Goal: Task Accomplishment & Management: Manage account settings

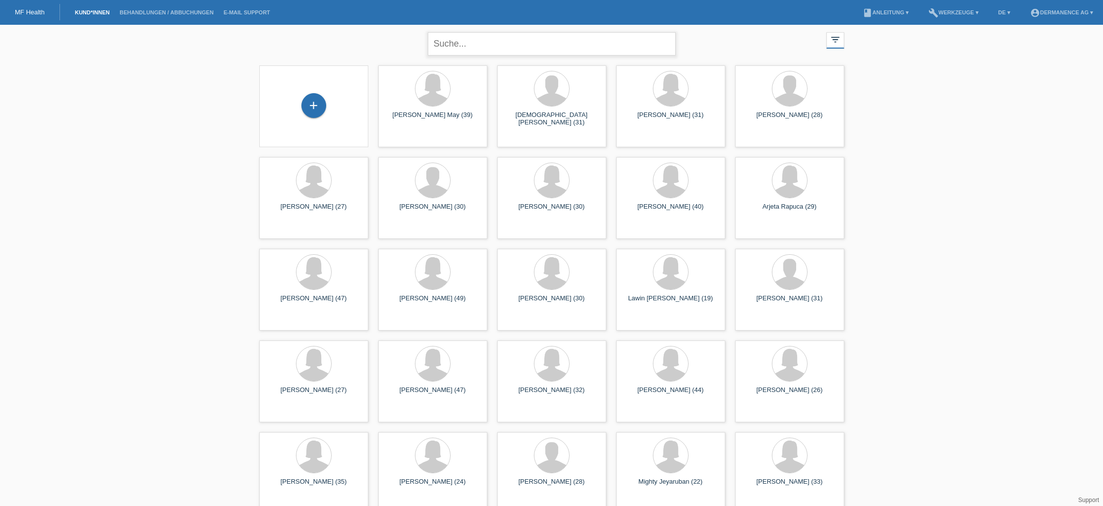
click at [462, 48] on input "text" at bounding box center [552, 43] width 248 height 23
type input "verta"
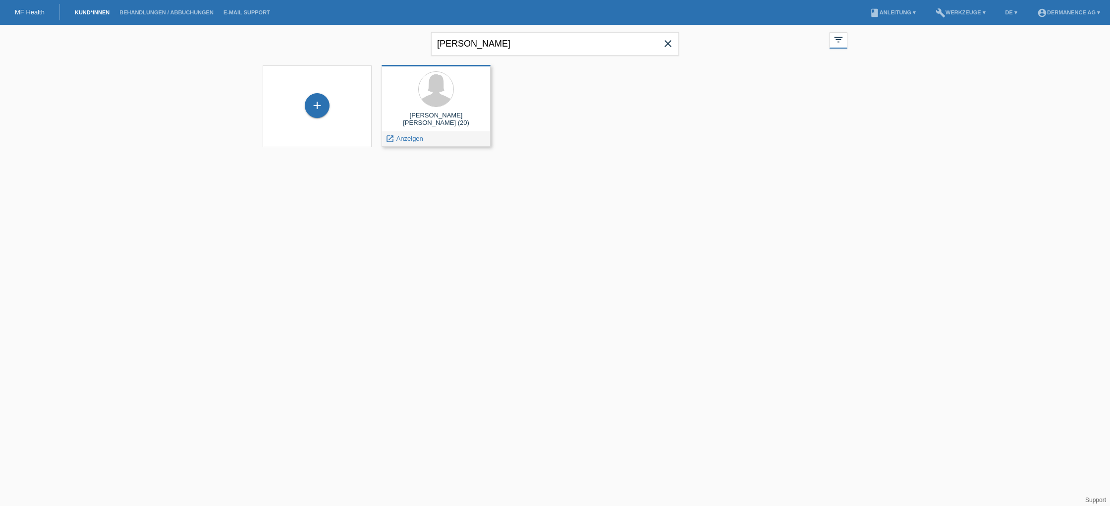
click at [416, 112] on div "Eleonora Maria Verta (20)" at bounding box center [436, 120] width 93 height 16
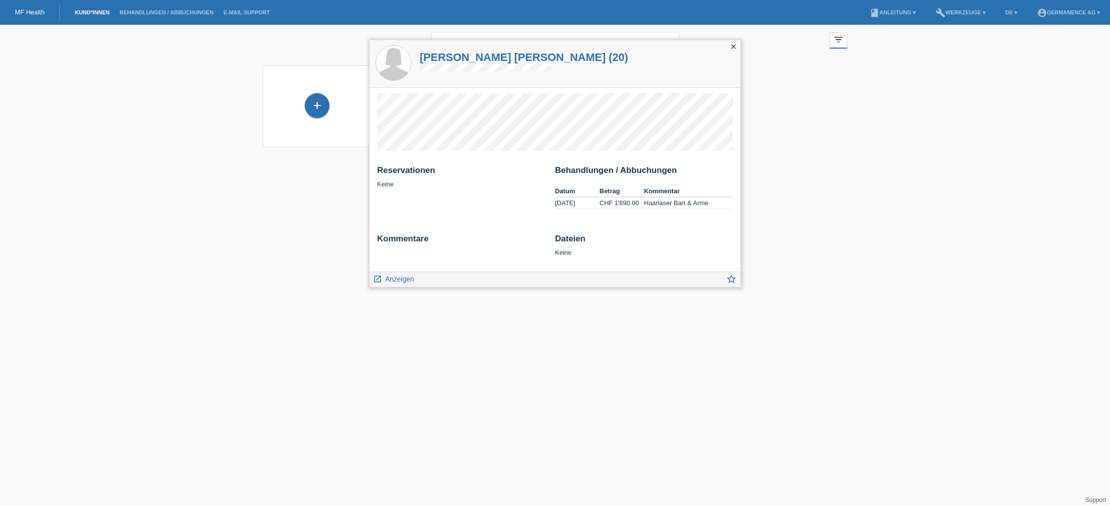
click at [736, 46] on icon "close" at bounding box center [734, 47] width 8 height 8
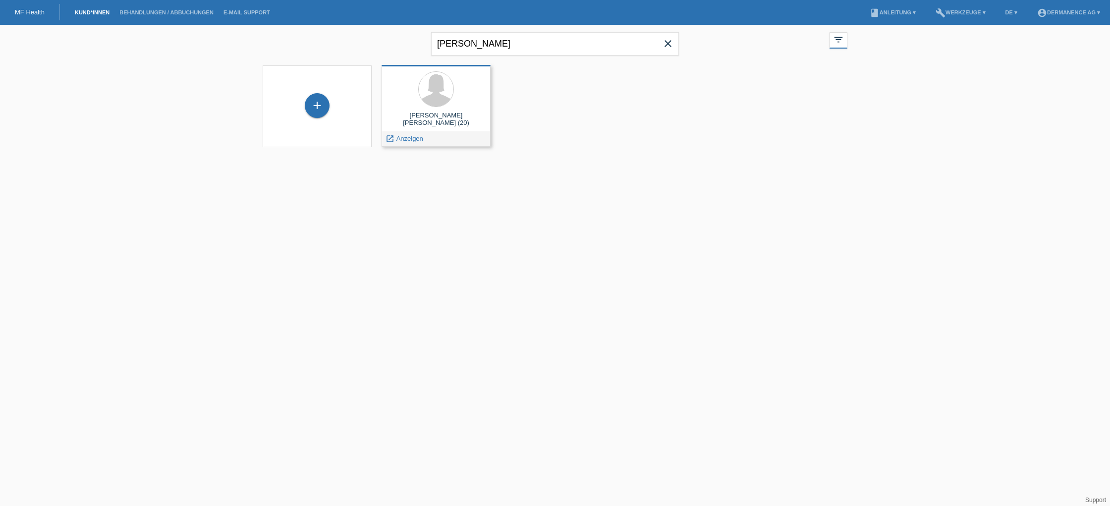
click at [404, 138] on span "Anzeigen" at bounding box center [410, 138] width 27 height 7
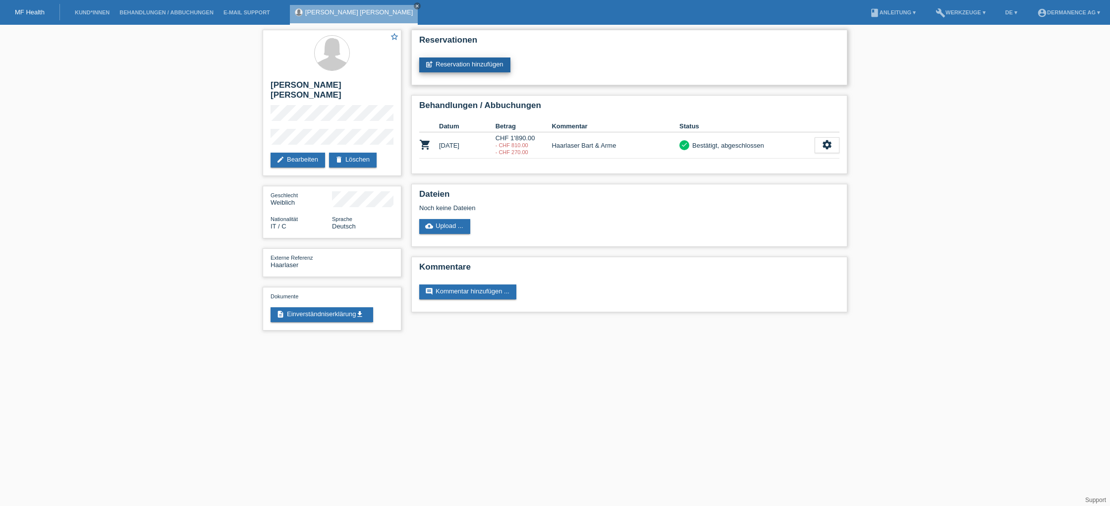
click at [469, 64] on link "post_add Reservation hinzufügen" at bounding box center [464, 64] width 91 height 15
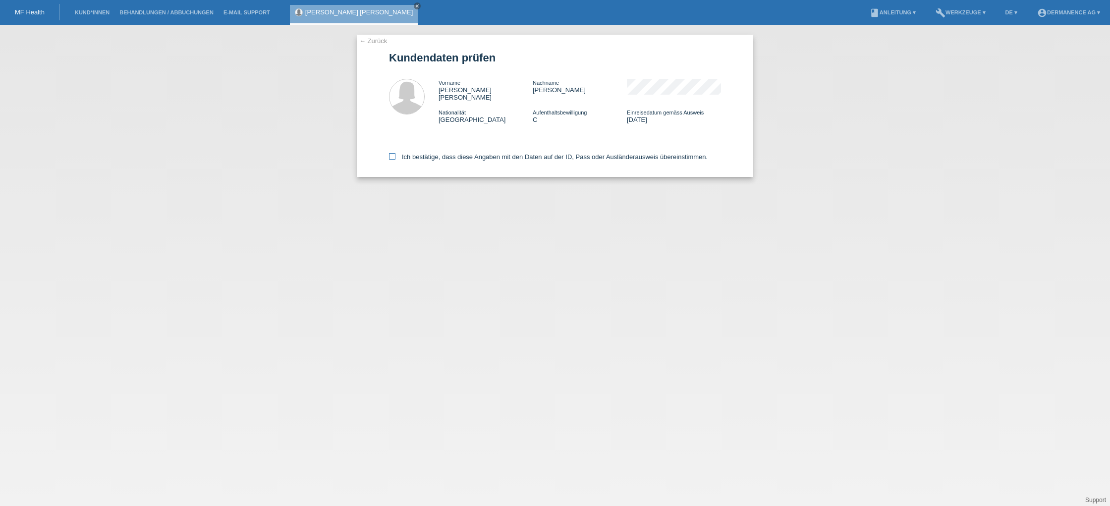
click at [391, 154] on icon at bounding box center [392, 156] width 6 height 6
click at [391, 154] on input "Ich bestätige, dass diese Angaben mit den Daten auf der ID, Pass oder Ausländer…" at bounding box center [392, 156] width 6 height 6
checkbox input "true"
click at [577, 154] on label "Ich bestätige, dass diese Angaben mit den Daten auf der ID, Pass oder Ausländer…" at bounding box center [548, 156] width 319 height 7
click at [599, 153] on label "Ich bestätige, dass diese Angaben mit den Daten auf der ID, Pass oder Ausländer…" at bounding box center [548, 156] width 319 height 7
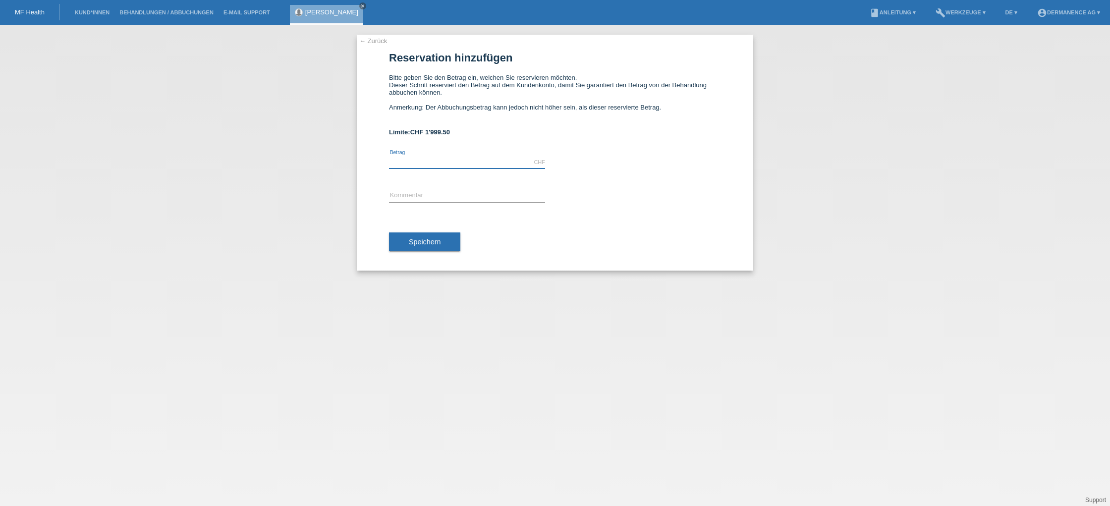
click at [450, 163] on input "text" at bounding box center [467, 162] width 156 height 12
type input "810.00"
click at [426, 195] on input "text" at bounding box center [467, 196] width 156 height 12
type input "Haarlaser Bartbereich"
click at [414, 251] on button "Speichern" at bounding box center [424, 241] width 71 height 19
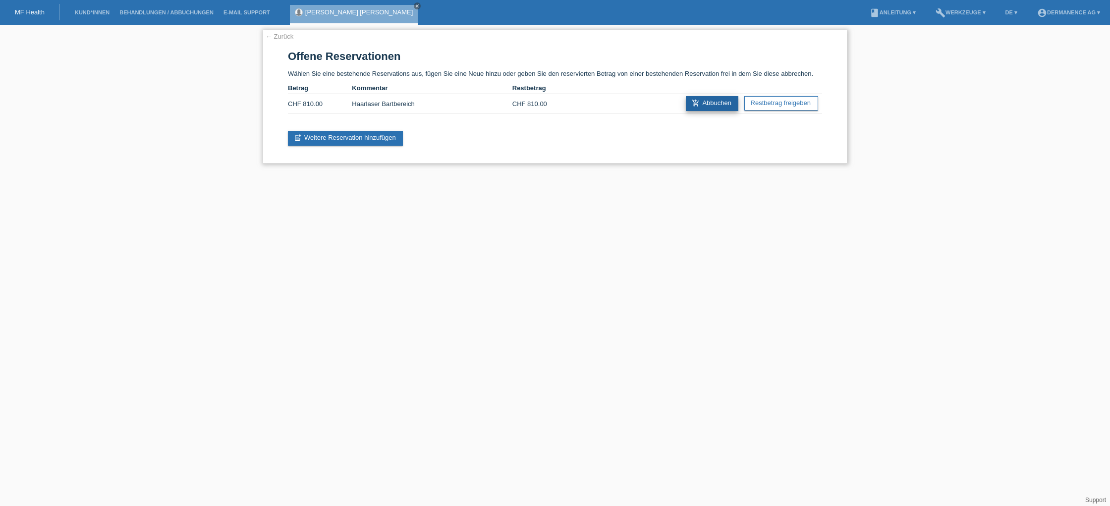
click at [717, 106] on link "add_shopping_cart Abbuchen" at bounding box center [712, 103] width 53 height 15
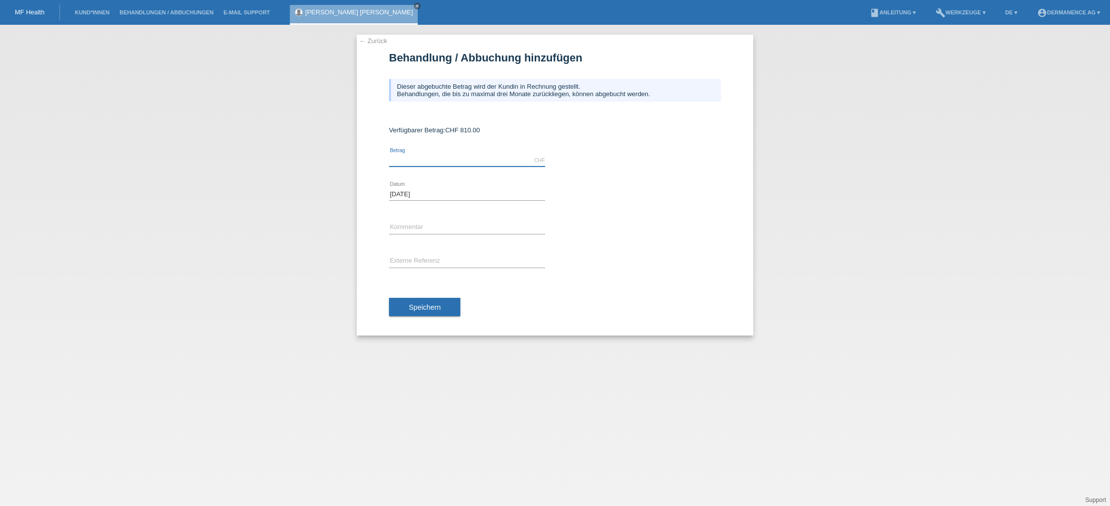
click at [405, 160] on input "text" at bounding box center [467, 160] width 156 height 12
type input "810.00"
click at [428, 228] on input "text" at bounding box center [467, 228] width 156 height 12
type input "Haarlaser Bartbereich"
click at [450, 266] on input "text" at bounding box center [467, 261] width 156 height 12
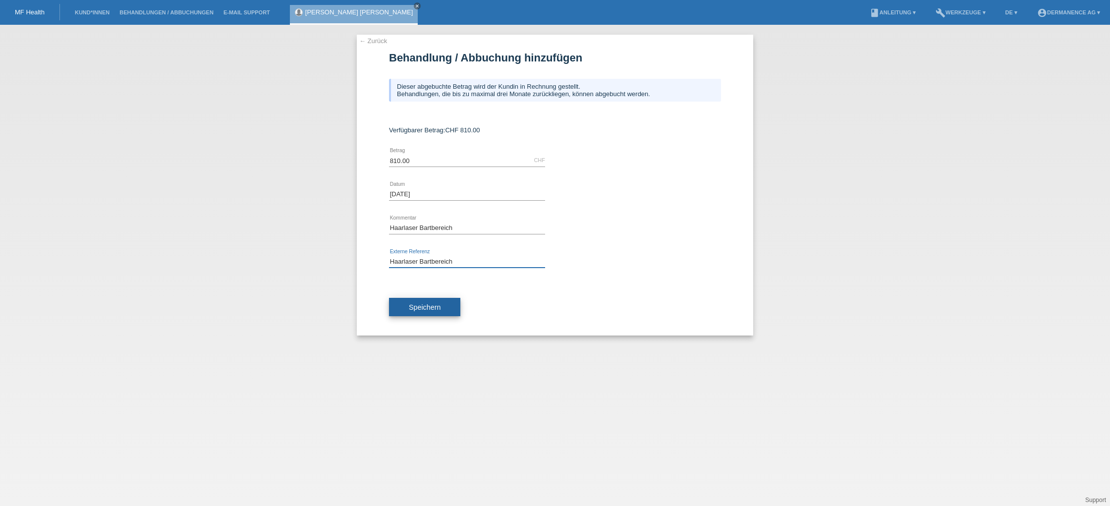
type input "Haarlaser Bartbereich"
click at [429, 310] on span "Speichern" at bounding box center [425, 307] width 32 height 8
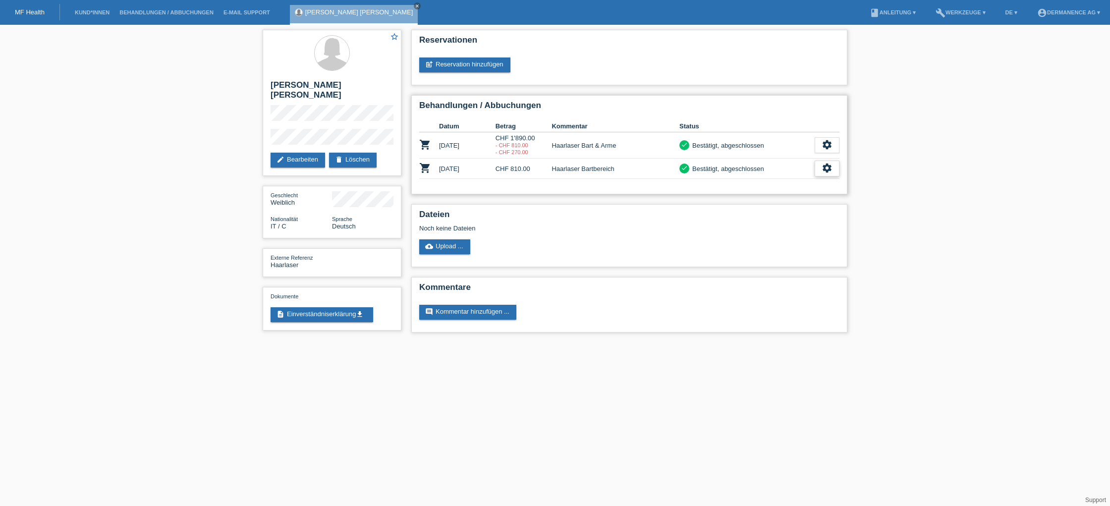
click at [831, 173] on icon "settings" at bounding box center [827, 168] width 11 height 11
click at [804, 187] on div "fullscreen Anzeigen" at bounding box center [772, 188] width 134 height 15
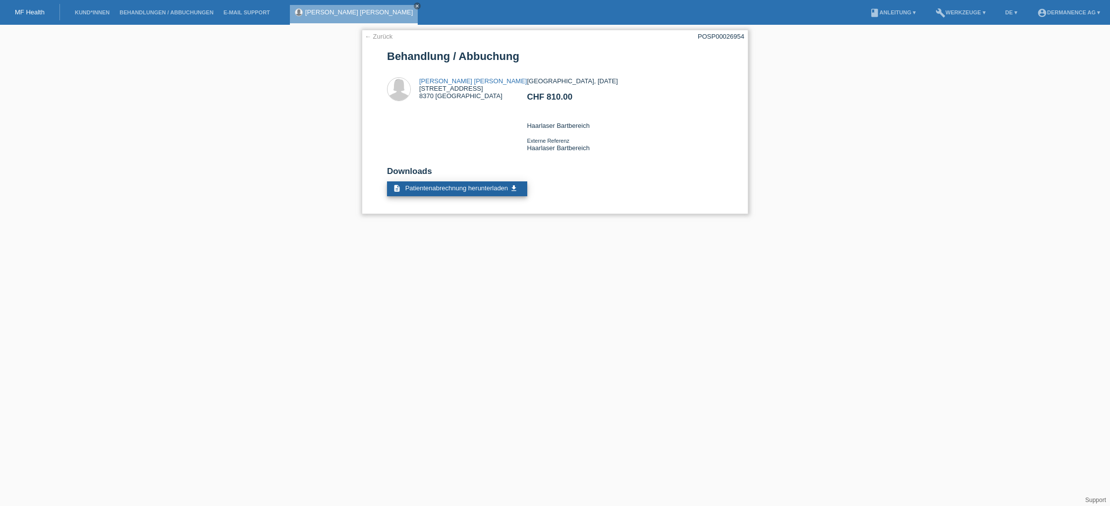
click at [494, 192] on span "Patientenabrechnung herunterladen" at bounding box center [456, 187] width 103 height 7
click at [379, 33] on link "← Zurück" at bounding box center [379, 36] width 28 height 7
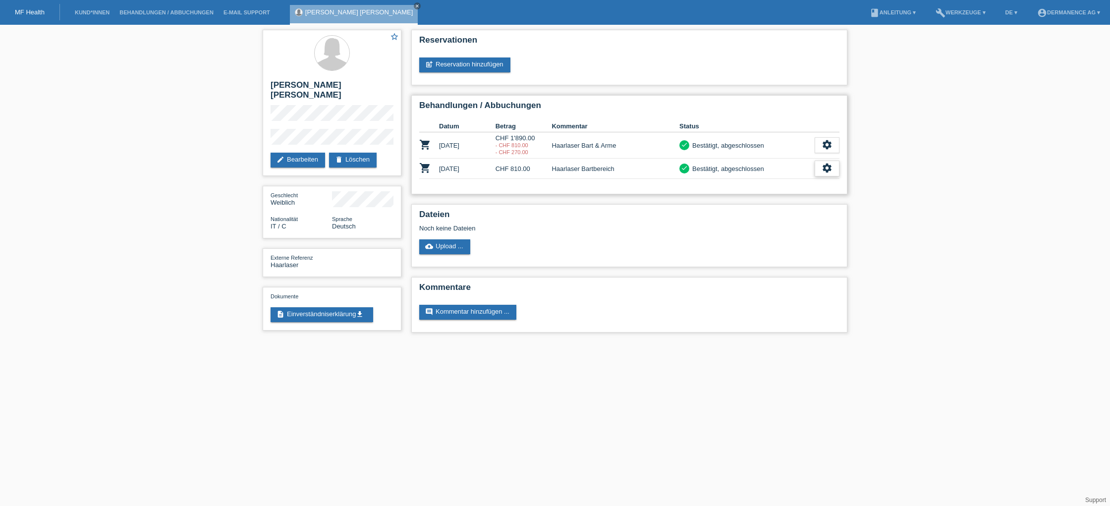
click at [824, 170] on icon "settings" at bounding box center [827, 168] width 11 height 11
click at [782, 201] on icon "get_app" at bounding box center [784, 203] width 10 height 10
